Goal: Task Accomplishment & Management: Manage account settings

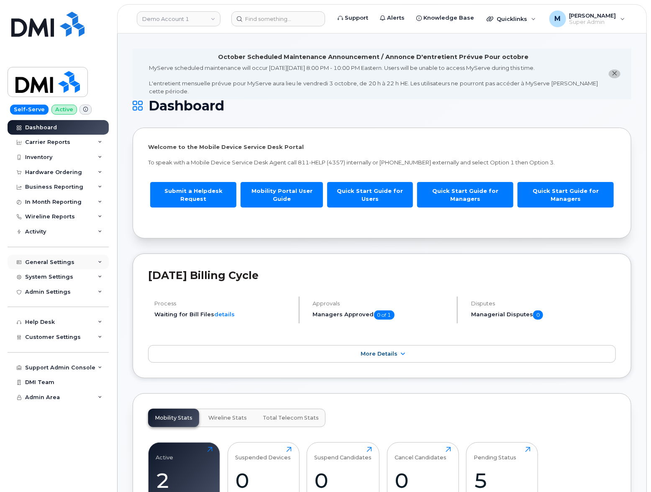
click at [62, 259] on div "General Settings" at bounding box center [49, 262] width 49 height 7
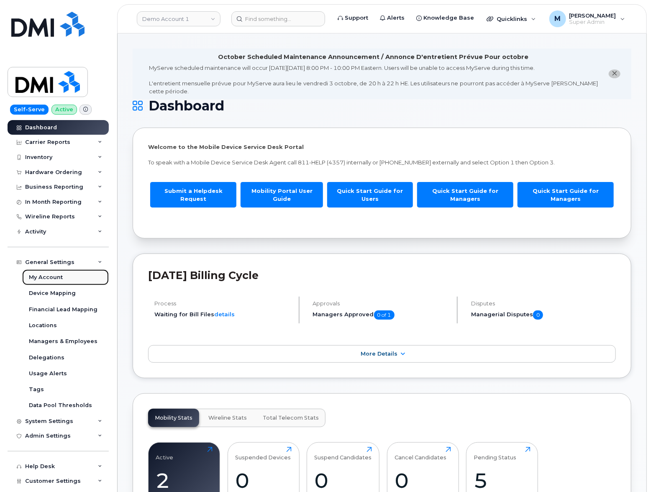
click at [53, 279] on div "My Account" at bounding box center [46, 278] width 34 height 8
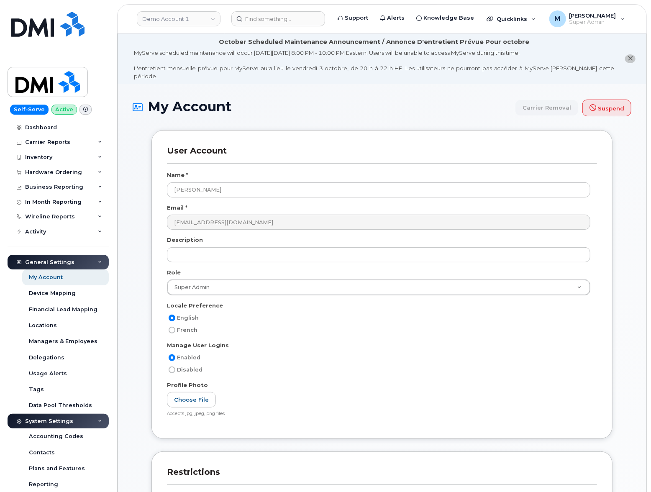
scroll to position [34, 0]
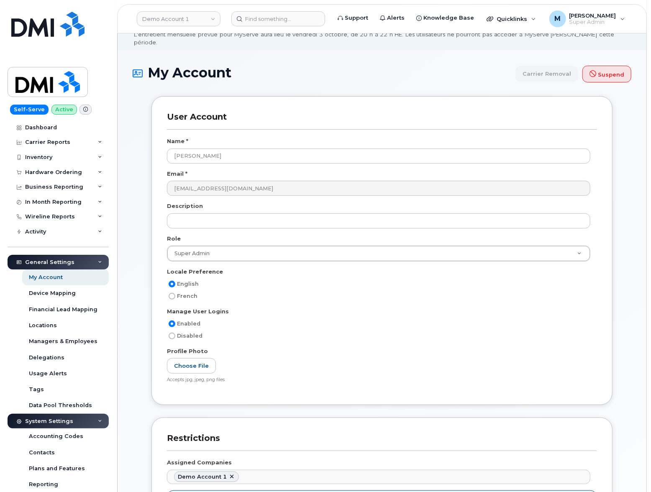
click at [140, 285] on div "User Account Name * [GEOGRAPHIC_DATA] Email * [EMAIL_ADDRESS][DOMAIN_NAME] Desc…" at bounding box center [382, 387] width 486 height 583
click at [317, 70] on h1 "My Account Carrier Removal Suspend" at bounding box center [382, 73] width 499 height 17
click at [344, 77] on div "My Account Carrier Removal Suspend" at bounding box center [382, 80] width 499 height 31
